Goal: Check status: Check status

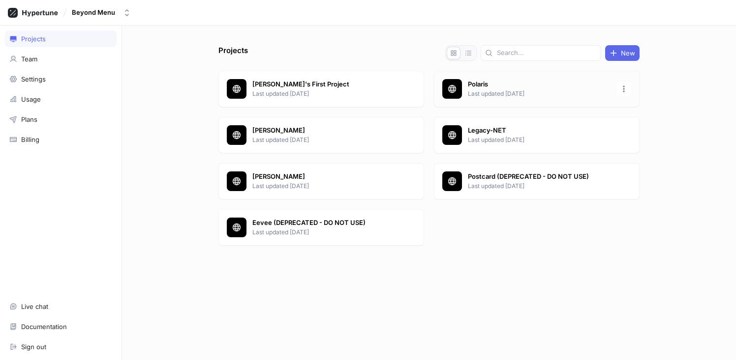
click at [486, 87] on p "Polaris" at bounding box center [539, 85] width 143 height 10
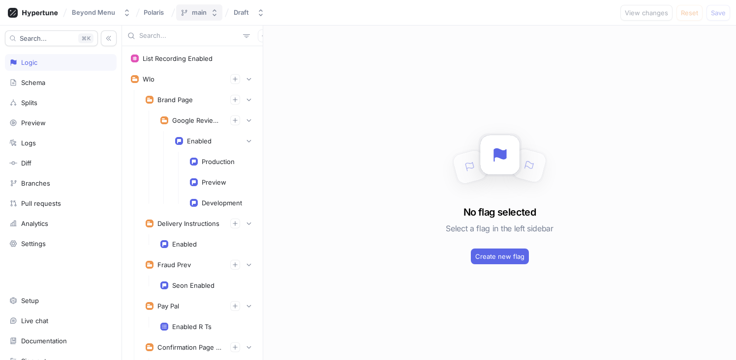
click at [212, 15] on icon "button" at bounding box center [214, 13] width 8 height 8
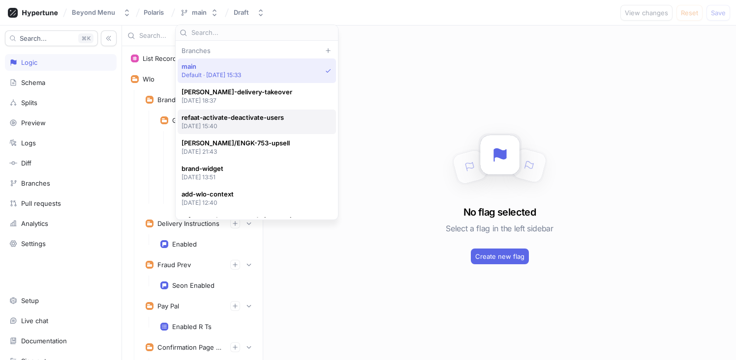
click at [260, 122] on p "[DATE] 15:40" at bounding box center [232, 126] width 102 height 8
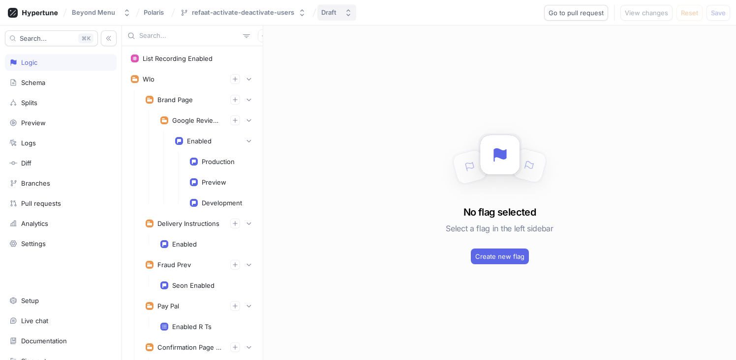
click at [322, 18] on button "Draft" at bounding box center [336, 12] width 39 height 16
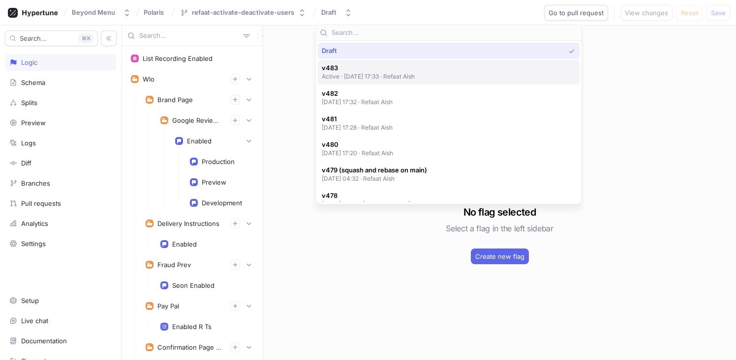
click at [347, 67] on span "v483" at bounding box center [368, 68] width 93 height 8
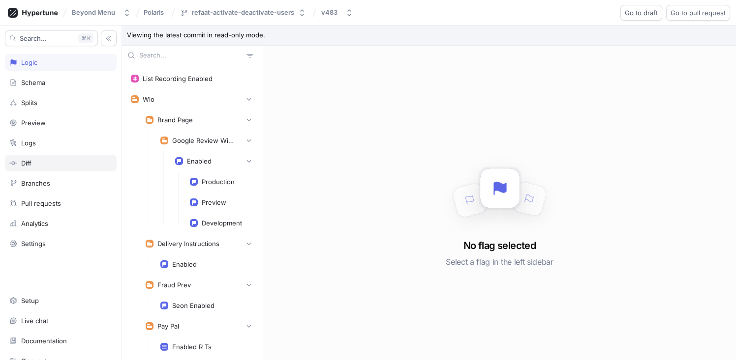
click at [43, 160] on div "Diff" at bounding box center [60, 163] width 103 height 8
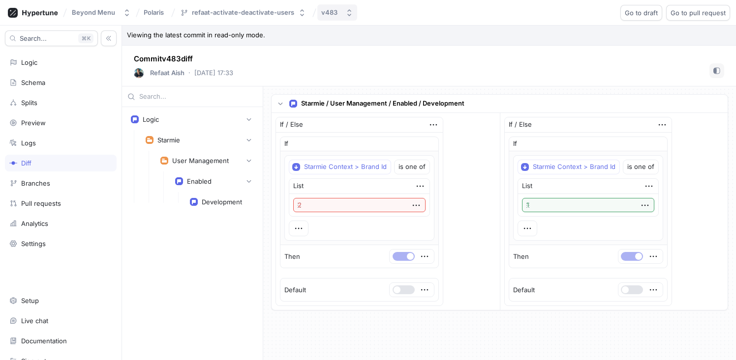
click at [326, 11] on div "v483" at bounding box center [329, 12] width 16 height 8
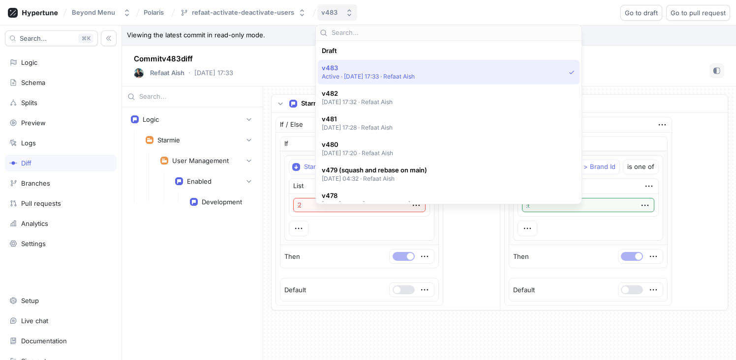
scroll to position [17, 0]
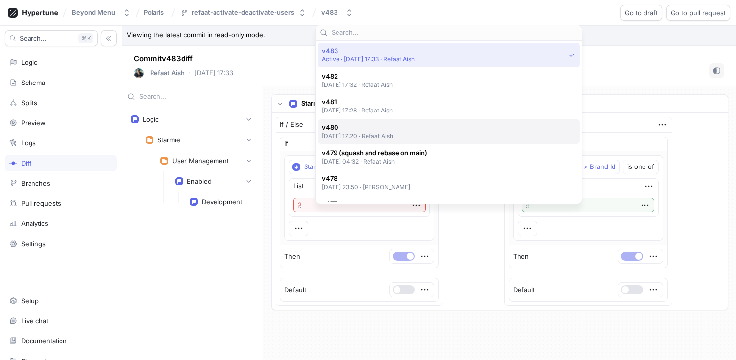
click at [393, 135] on p "[DATE] 17:20 ‧ Refaat Aish" at bounding box center [358, 136] width 72 height 8
